Goal: Task Accomplishment & Management: Manage account settings

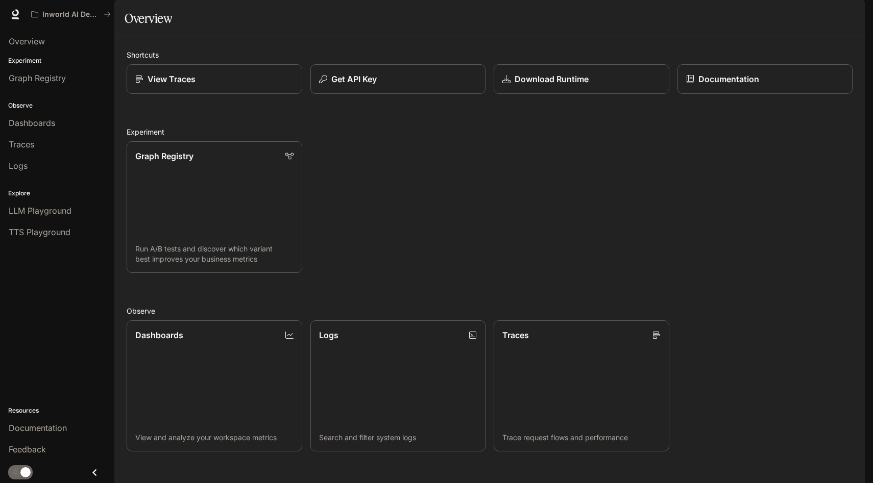
click at [852, 16] on img "button" at bounding box center [850, 14] width 14 height 14
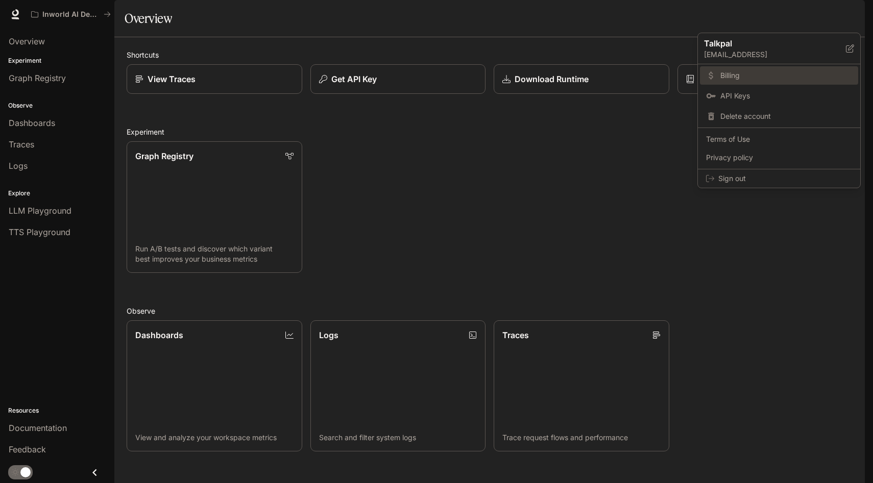
click at [746, 81] on link "Billing" at bounding box center [779, 75] width 158 height 18
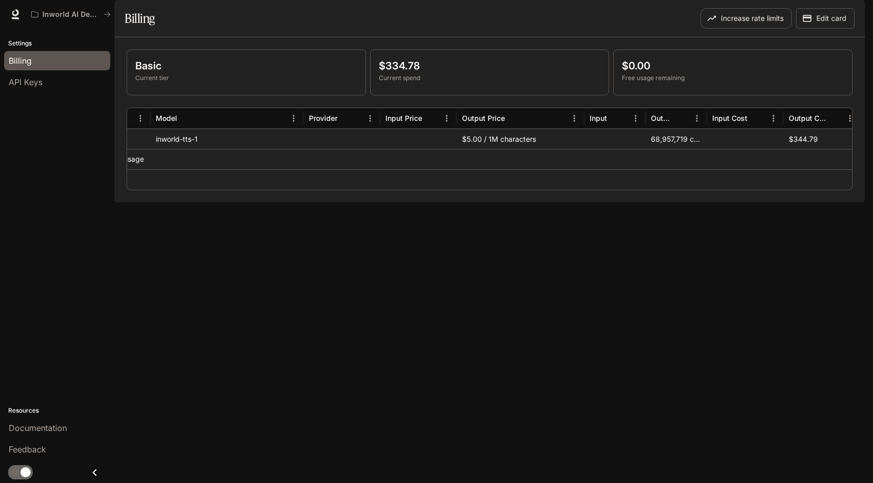
scroll to position [0, 28]
click at [392, 73] on p "$334.78" at bounding box center [490, 65] width 222 height 15
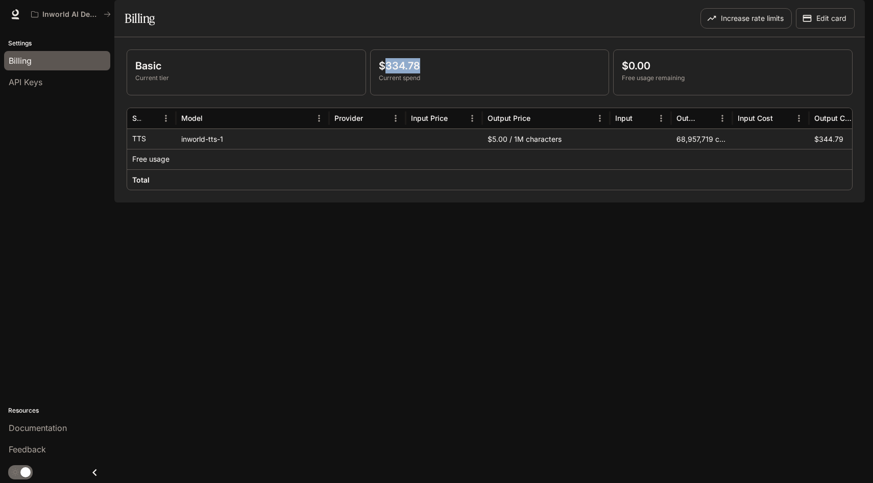
scroll to position [0, 110]
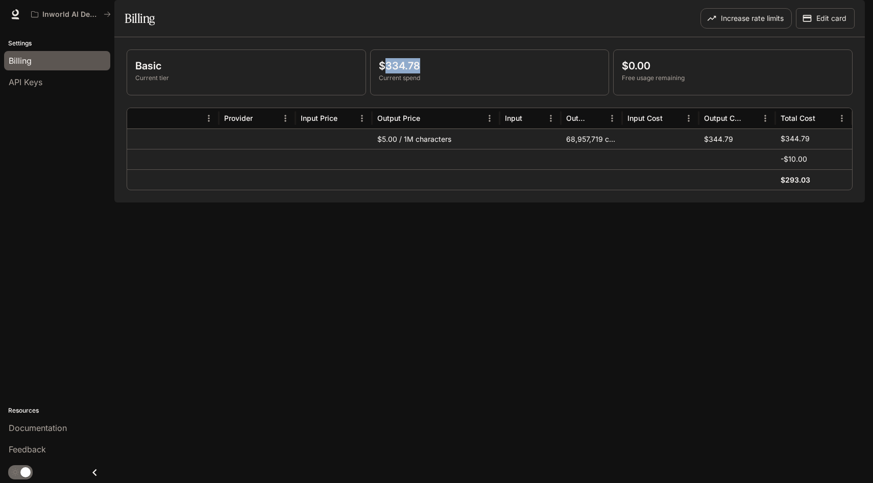
click at [393, 73] on p "$334.78" at bounding box center [490, 65] width 222 height 15
click at [406, 73] on p "$334.78" at bounding box center [490, 65] width 222 height 15
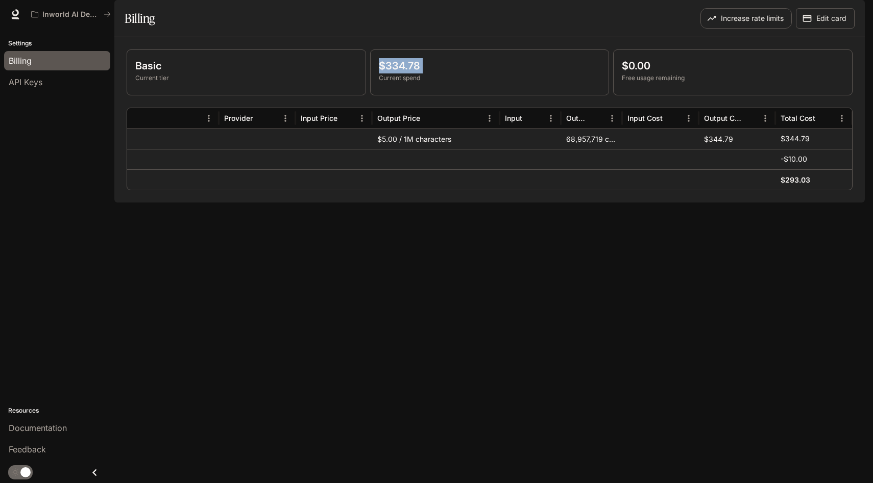
click at [406, 73] on p "$334.78" at bounding box center [490, 65] width 222 height 15
click at [834, 29] on button "Edit card" at bounding box center [824, 18] width 59 height 20
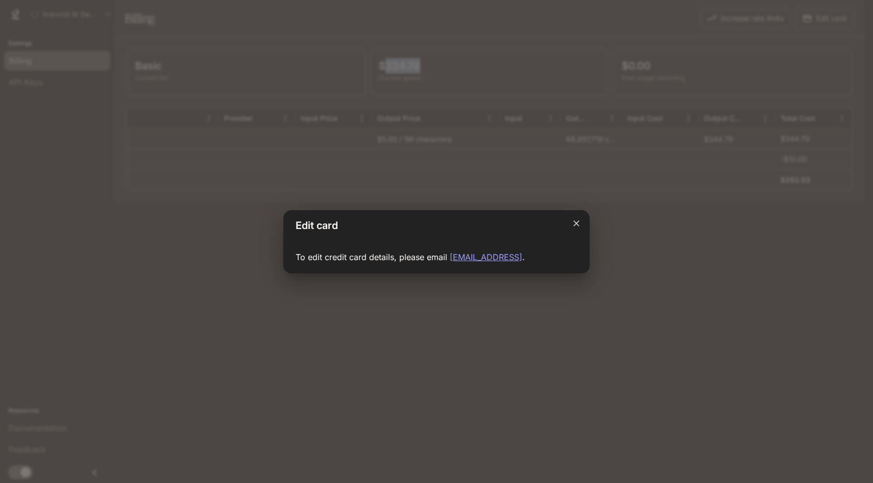
click at [575, 223] on icon "Close dialog" at bounding box center [576, 223] width 10 height 10
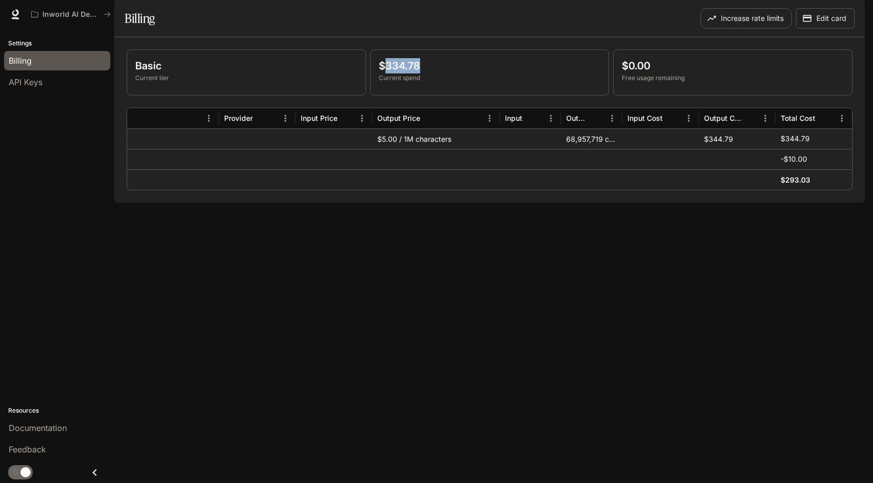
scroll to position [0, 0]
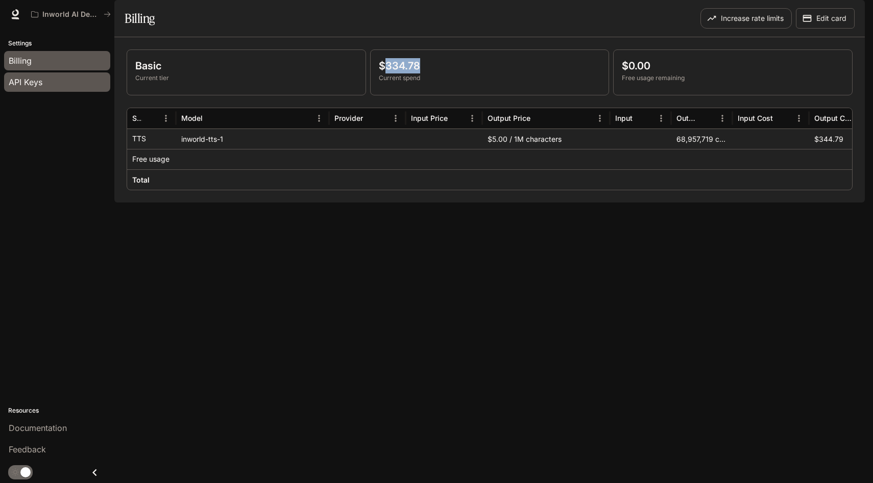
click at [20, 83] on span "API Keys" at bounding box center [26, 82] width 34 height 12
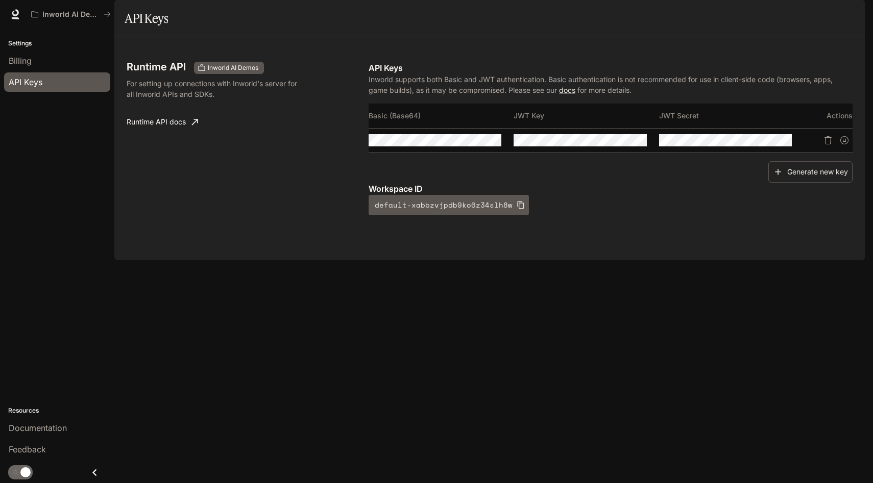
click at [847, 20] on button "button" at bounding box center [850, 14] width 20 height 20
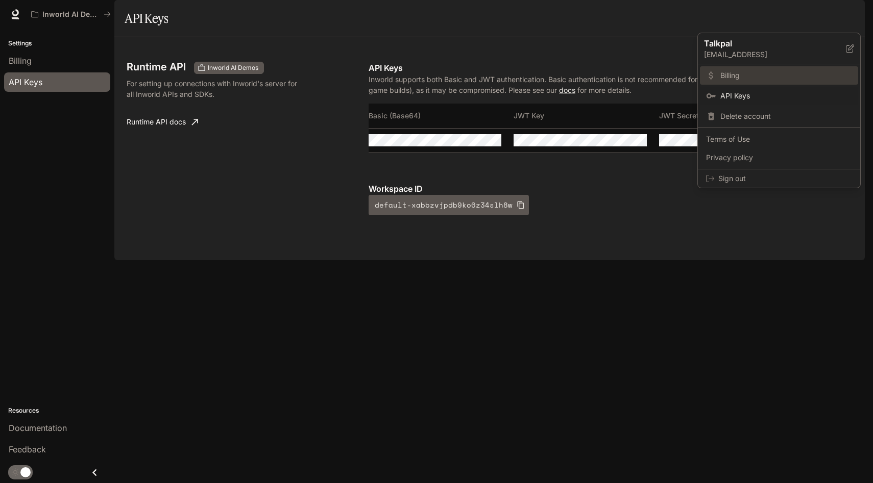
click at [745, 76] on span "Billing" at bounding box center [786, 75] width 132 height 10
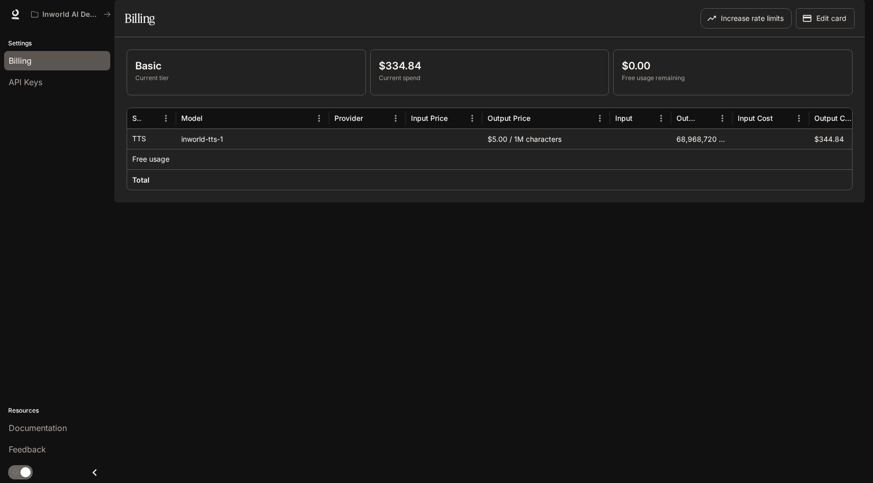
click at [493, 203] on div "Basic Current tier $334.84 Current spend $0.00 Free usage remaining Service Mod…" at bounding box center [489, 119] width 750 height 165
